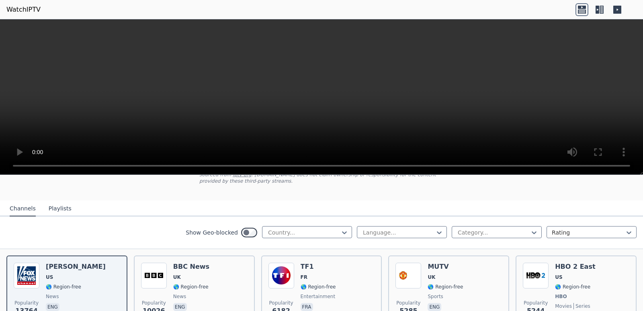
scroll to position [80, 0]
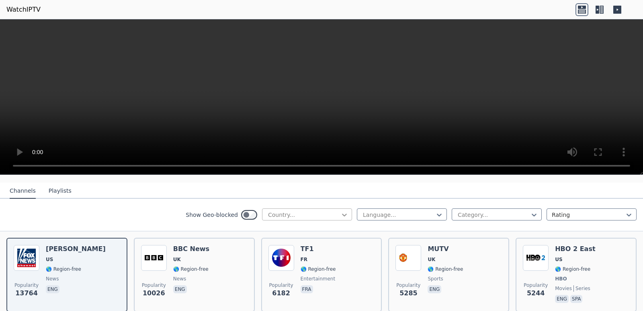
click at [340, 211] on icon at bounding box center [344, 215] width 8 height 8
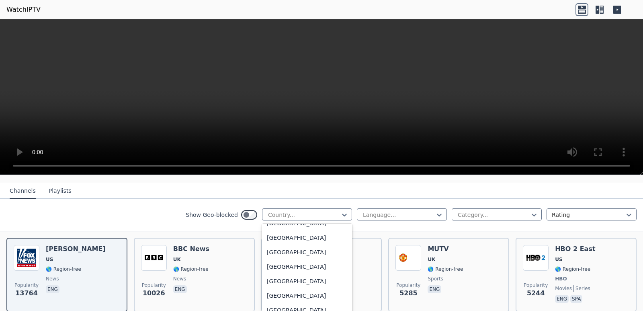
scroll to position [2801, 0]
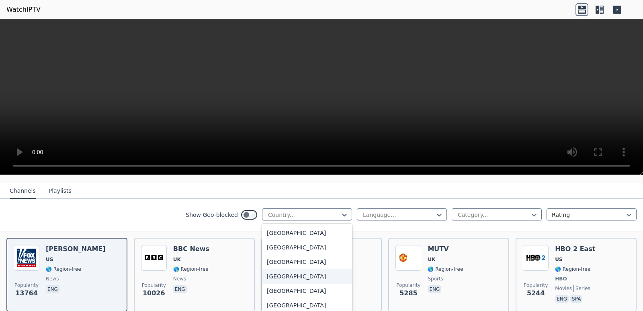
click at [281, 269] on div "[GEOGRAPHIC_DATA]" at bounding box center [307, 276] width 90 height 14
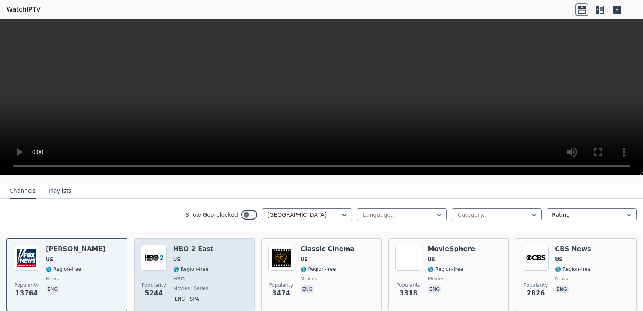
click at [175, 246] on h6 "HBO 2 East" at bounding box center [193, 249] width 40 height 8
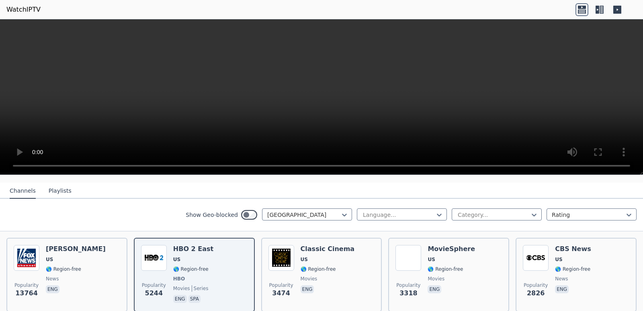
click at [327, 105] on video at bounding box center [321, 97] width 643 height 156
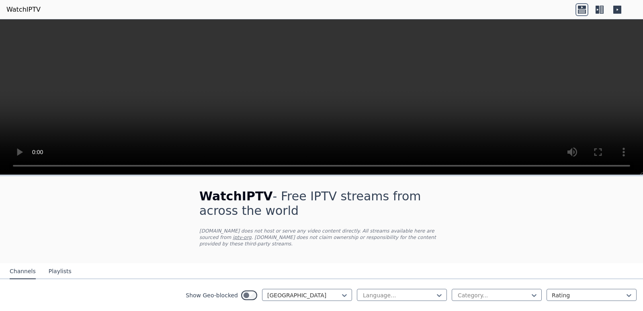
click at [597, 10] on icon at bounding box center [599, 9] width 13 height 13
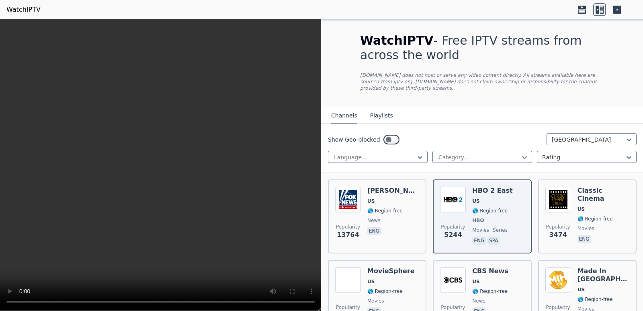
click at [619, 10] on icon at bounding box center [617, 10] width 8 height 8
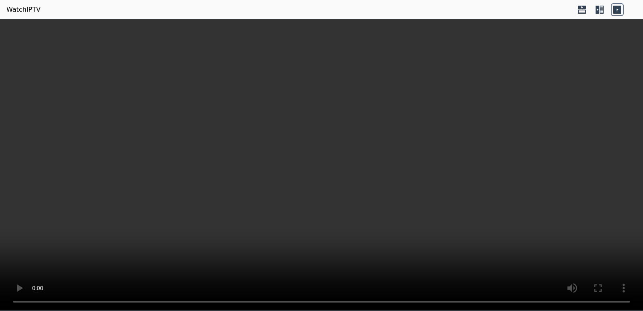
click at [584, 9] on icon at bounding box center [582, 9] width 13 height 13
